Goal: Transaction & Acquisition: Obtain resource

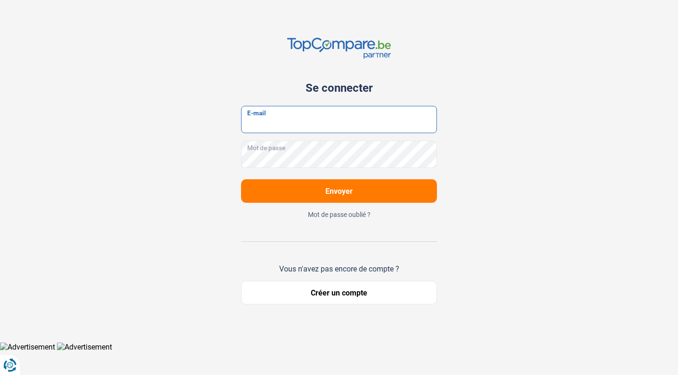
type input "mbe.simplicicar@gmail.com"
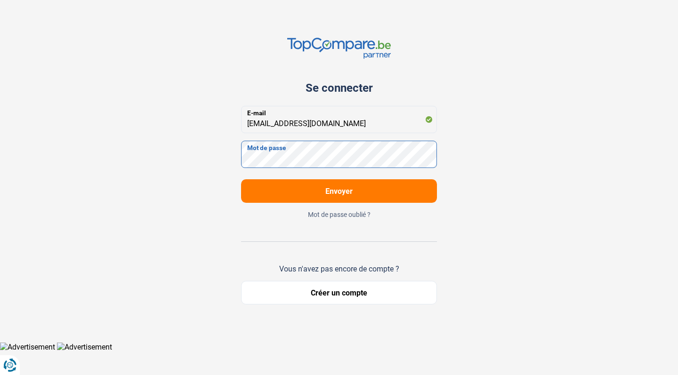
click at [339, 191] on button "Envoyer" at bounding box center [339, 191] width 196 height 24
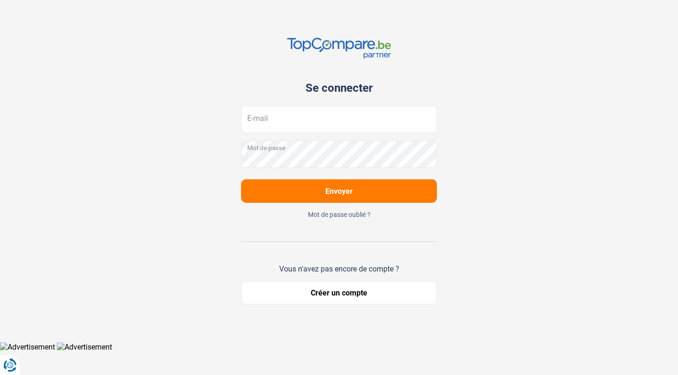
click at [545, 45] on div "Se connecter E-mail Mot de passe Envoyer Mot de passe oublié ? Vous n'avez pas …" at bounding box center [338, 171] width 621 height 342
click at [305, 124] on input "E-mail" at bounding box center [339, 119] width 196 height 27
type input "mbe.simplicicar@gmail.com"
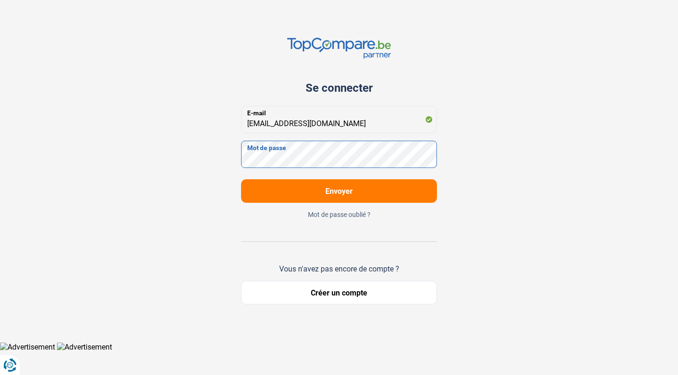
click at [339, 191] on button "Envoyer" at bounding box center [339, 191] width 196 height 24
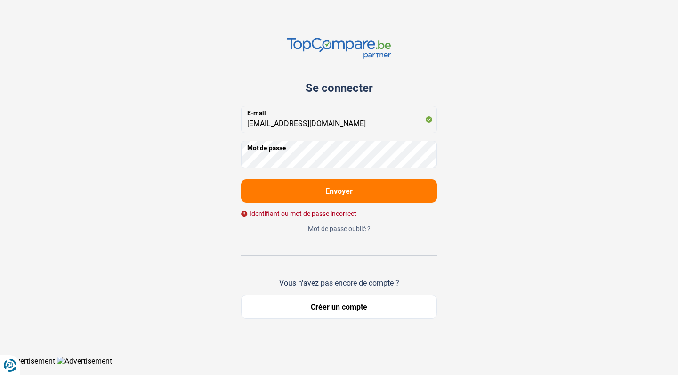
click at [359, 189] on button "Envoyer" at bounding box center [339, 191] width 196 height 24
click at [487, 211] on div "Se connecter mbe.simplicicar@gmail.com E-mail Mot de passe Envoyer Identifiant …" at bounding box center [338, 178] width 621 height 356
click at [390, 191] on button "Envoyer" at bounding box center [339, 191] width 196 height 24
click at [408, 204] on form "mbe.simplicicar@gmail.com E-mail Mot de passe Envoyer Identifiant ou mot de pas…" at bounding box center [339, 161] width 196 height 111
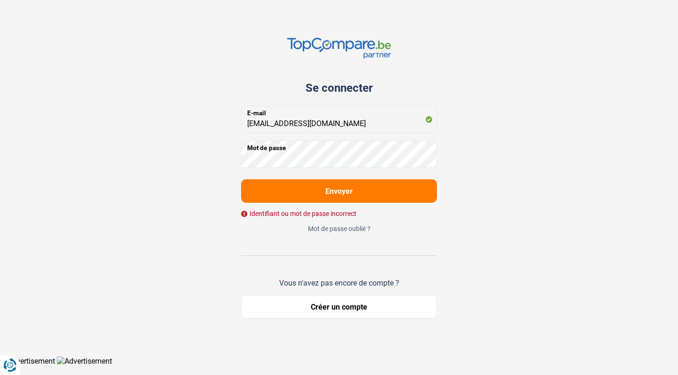
click at [406, 198] on button "Envoyer" at bounding box center [339, 191] width 196 height 24
click at [376, 193] on button "Envoyer" at bounding box center [339, 191] width 196 height 24
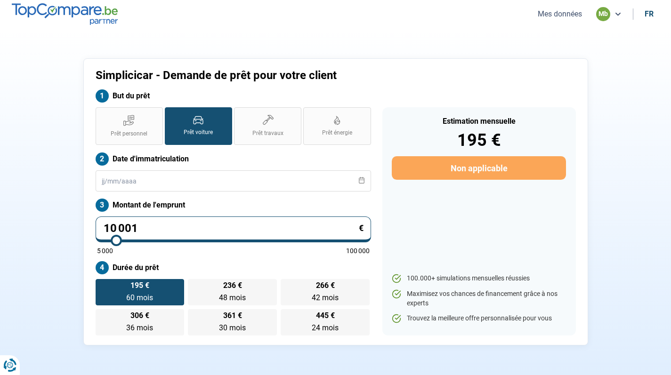
click at [602, 15] on div "mb" at bounding box center [603, 14] width 14 height 14
click at [569, 18] on button "Mes données" at bounding box center [560, 14] width 50 height 10
